Goal: Task Accomplishment & Management: Use online tool/utility

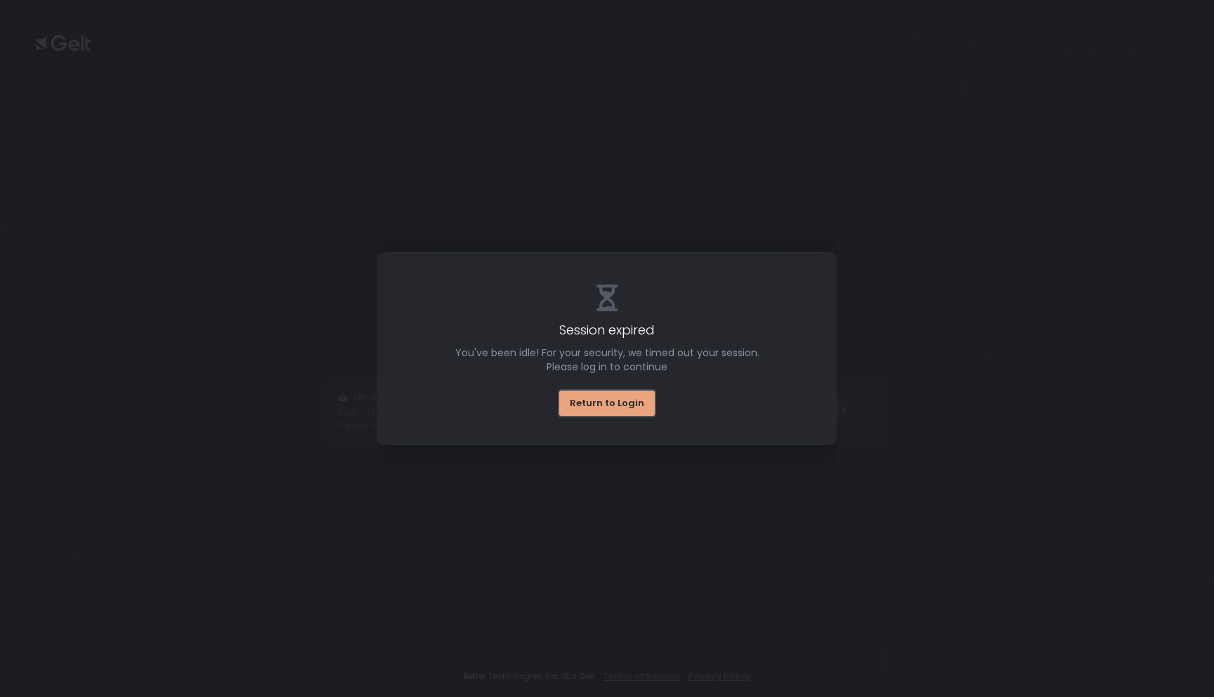
click at [595, 398] on div "Return to Login" at bounding box center [607, 403] width 74 height 13
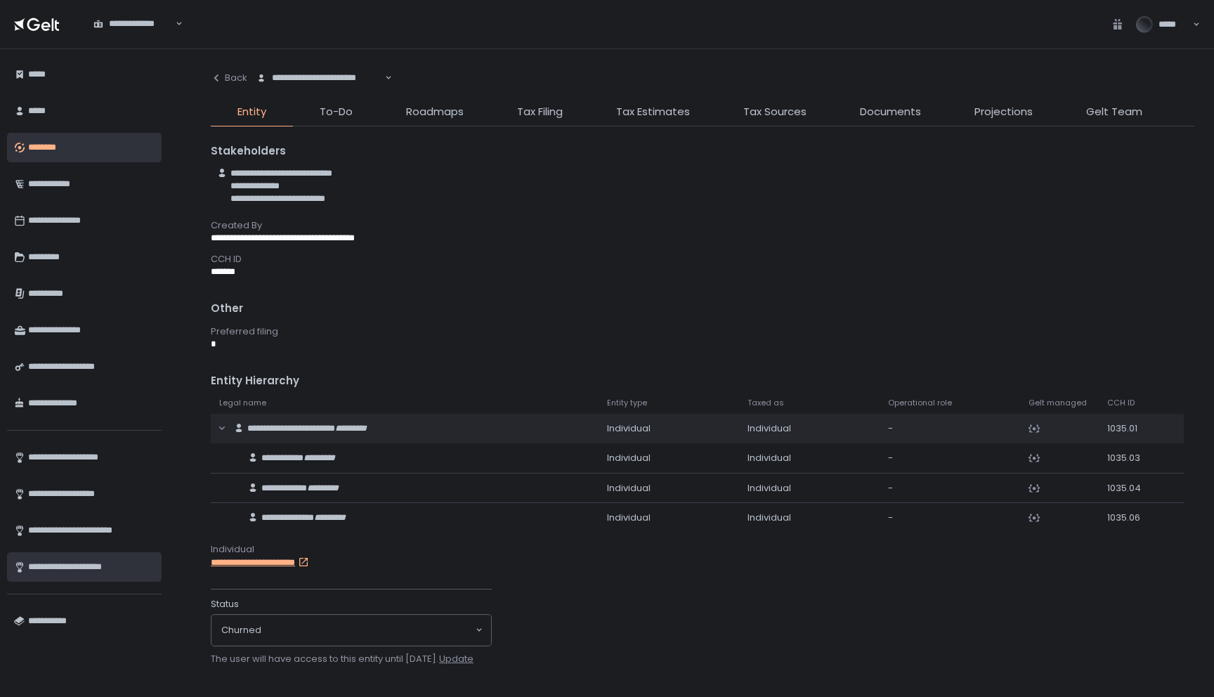
click at [114, 568] on div "**********" at bounding box center [91, 567] width 126 height 24
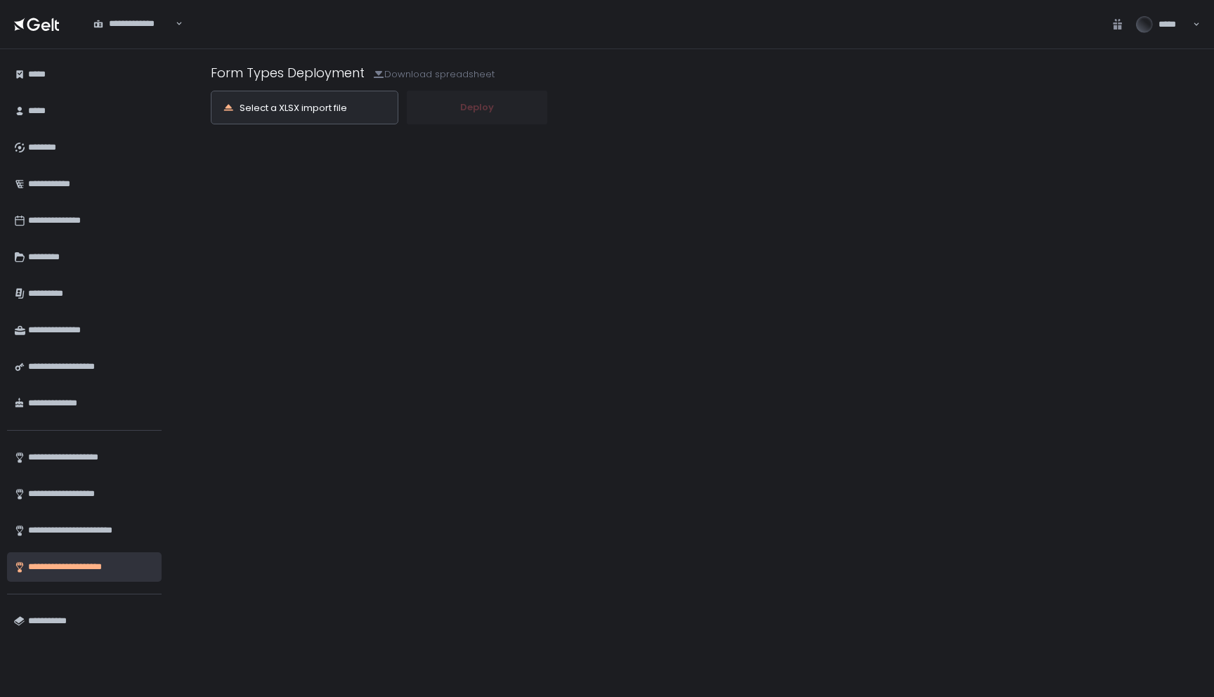
click at [297, 108] on div "Select a XLSX import file" at bounding box center [294, 107] width 108 height 9
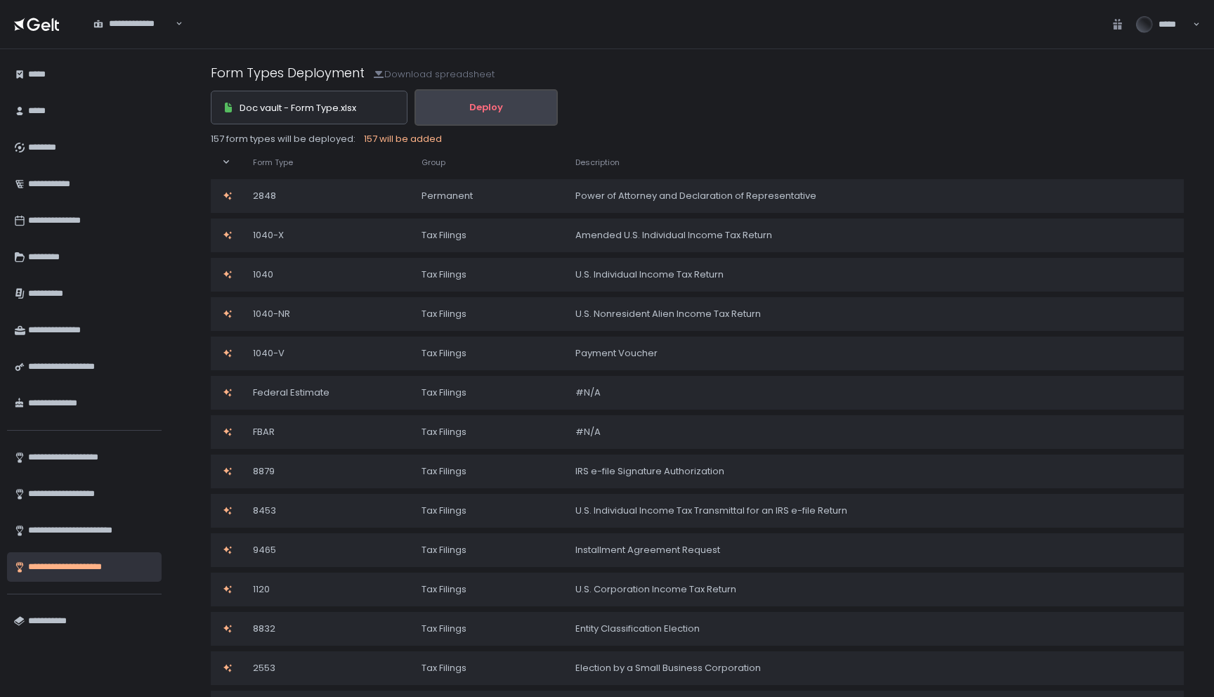
click at [494, 111] on div "Deploy" at bounding box center [486, 107] width 34 height 13
